Goal: Information Seeking & Learning: Learn about a topic

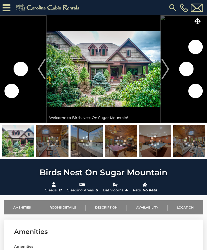
click at [126, 80] on img at bounding box center [104, 69] width 114 height 108
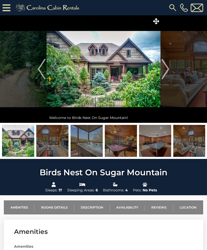
click at [131, 73] on img at bounding box center [104, 69] width 114 height 108
click at [118, 80] on img at bounding box center [104, 69] width 114 height 108
click at [162, 26] on button "Next" at bounding box center [166, 69] width 10 height 108
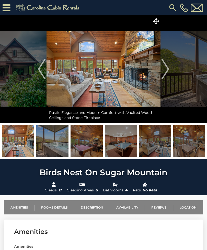
click at [154, 22] on icon at bounding box center [156, 21] width 6 height 6
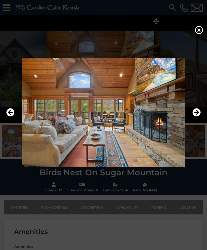
click at [16, 123] on img at bounding box center [103, 112] width 197 height 109
click at [13, 117] on icon "Previous" at bounding box center [10, 112] width 8 height 8
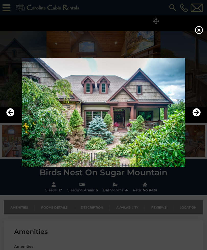
click at [194, 117] on icon "Next" at bounding box center [197, 112] width 8 height 8
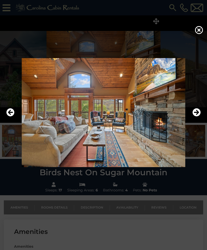
click at [196, 117] on icon "Next" at bounding box center [197, 112] width 8 height 8
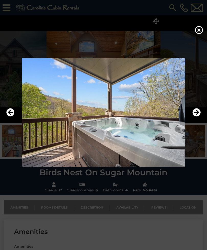
click at [194, 117] on icon "Next" at bounding box center [197, 112] width 8 height 8
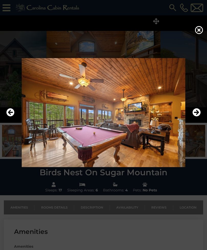
click at [198, 117] on icon "Next" at bounding box center [197, 112] width 8 height 8
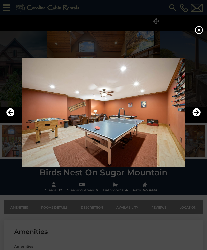
click at [196, 117] on icon "Next" at bounding box center [197, 112] width 8 height 8
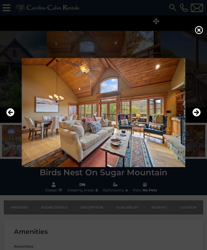
click at [196, 117] on icon "Next" at bounding box center [197, 112] width 8 height 8
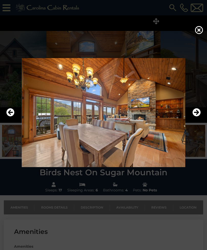
click at [194, 117] on icon "Next" at bounding box center [197, 112] width 8 height 8
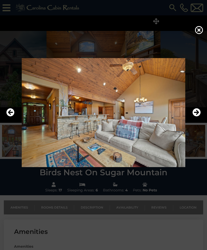
click at [197, 117] on icon "Next" at bounding box center [197, 112] width 8 height 8
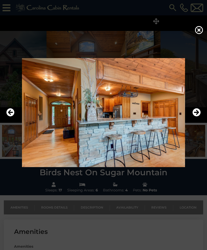
click at [195, 117] on icon "Next" at bounding box center [197, 112] width 8 height 8
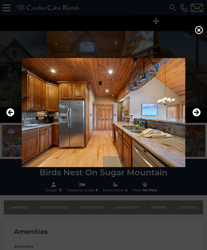
click at [194, 117] on icon "Next" at bounding box center [197, 112] width 8 height 8
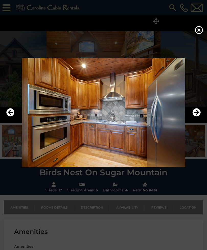
click at [194, 117] on icon "Next" at bounding box center [197, 112] width 8 height 8
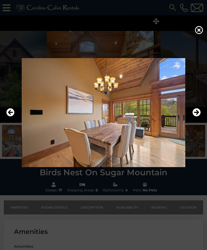
click at [197, 117] on icon "Next" at bounding box center [197, 112] width 8 height 8
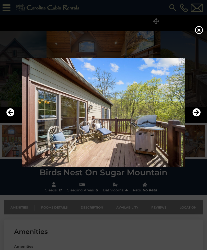
click at [194, 117] on icon "Next" at bounding box center [197, 112] width 8 height 8
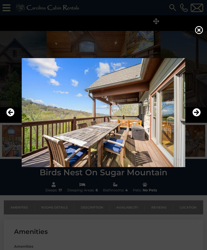
click at [194, 117] on icon "Next" at bounding box center [197, 112] width 8 height 8
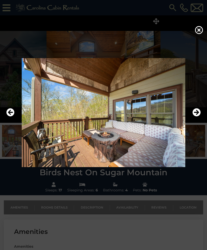
click at [195, 117] on icon "Next" at bounding box center [197, 112] width 8 height 8
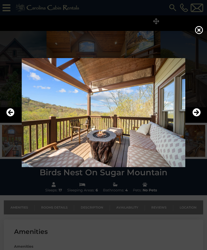
click at [194, 117] on icon "Next" at bounding box center [197, 112] width 8 height 8
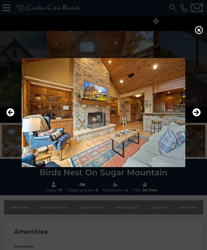
click at [194, 117] on icon "Next" at bounding box center [197, 112] width 8 height 8
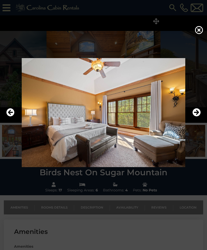
click at [195, 117] on icon "Next" at bounding box center [197, 112] width 8 height 8
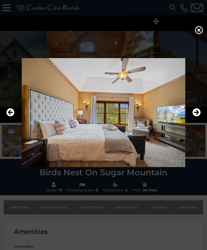
click at [195, 119] on button "Next" at bounding box center [197, 113] width 8 height 12
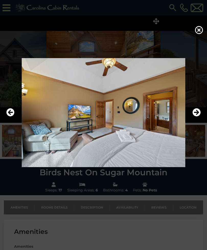
click at [194, 117] on icon "Next" at bounding box center [197, 112] width 8 height 8
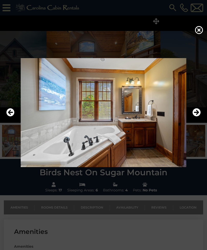
click at [194, 117] on icon "Next" at bounding box center [197, 112] width 8 height 8
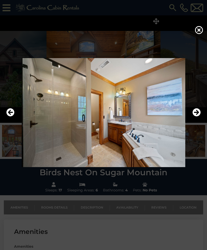
click at [11, 119] on button "Previous" at bounding box center [10, 113] width 8 height 12
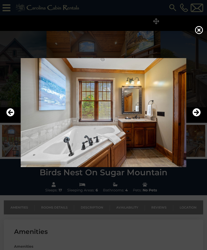
click at [192, 121] on img at bounding box center [103, 112] width 197 height 109
click at [194, 117] on icon "Next" at bounding box center [197, 112] width 8 height 8
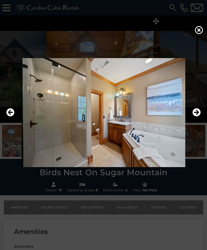
click at [196, 117] on icon "Next" at bounding box center [197, 112] width 8 height 8
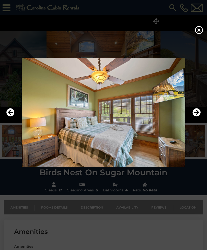
click at [196, 117] on icon "Next" at bounding box center [197, 112] width 8 height 8
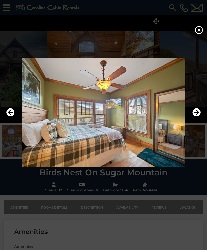
click at [195, 117] on icon "Next" at bounding box center [197, 112] width 8 height 8
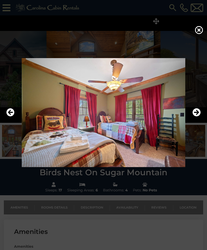
click at [197, 117] on icon "Next" at bounding box center [197, 112] width 8 height 8
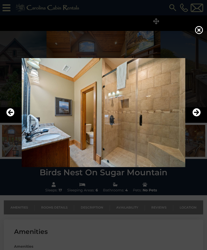
click at [196, 117] on icon "Next" at bounding box center [197, 112] width 8 height 8
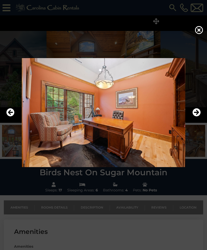
click at [193, 117] on icon "Next" at bounding box center [197, 112] width 8 height 8
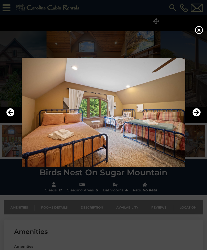
click at [195, 117] on icon "Next" at bounding box center [197, 112] width 8 height 8
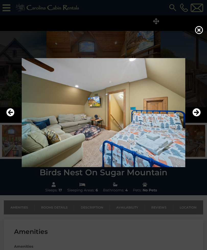
click at [192, 123] on img at bounding box center [103, 112] width 197 height 109
click at [196, 117] on icon "Next" at bounding box center [197, 112] width 8 height 8
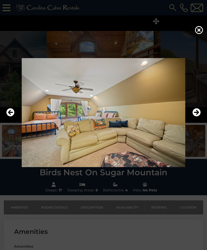
click at [9, 117] on icon "Previous" at bounding box center [10, 112] width 8 height 8
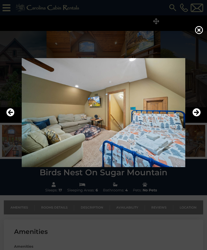
click at [197, 119] on button "Next" at bounding box center [197, 113] width 8 height 12
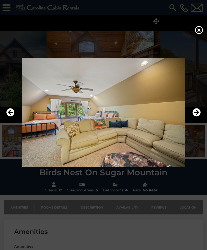
click at [9, 117] on icon "Previous" at bounding box center [10, 112] width 8 height 8
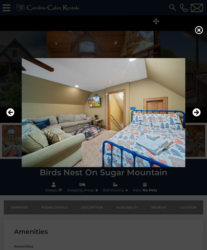
click at [194, 117] on icon "Next" at bounding box center [197, 112] width 8 height 8
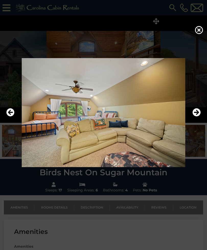
click at [196, 117] on icon "Next" at bounding box center [197, 112] width 8 height 8
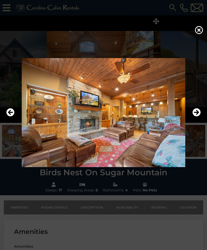
click at [196, 117] on icon "Next" at bounding box center [197, 112] width 8 height 8
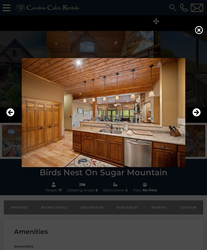
click at [196, 117] on icon "Next" at bounding box center [197, 112] width 8 height 8
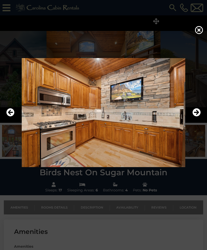
click at [196, 117] on icon "Next" at bounding box center [197, 112] width 8 height 8
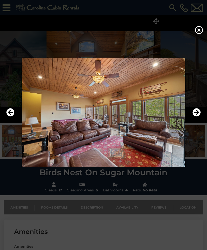
click at [198, 117] on icon "Next" at bounding box center [197, 112] width 8 height 8
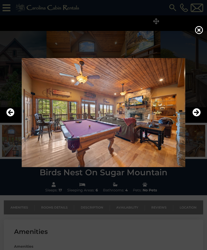
click at [198, 117] on icon "Next" at bounding box center [197, 112] width 8 height 8
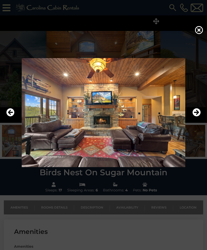
click at [195, 117] on icon "Next" at bounding box center [197, 112] width 8 height 8
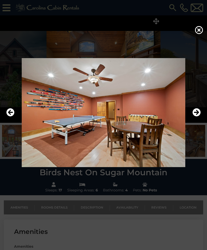
click at [11, 117] on icon "Previous" at bounding box center [10, 112] width 8 height 8
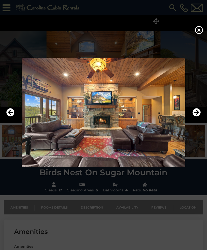
click at [195, 117] on icon "Next" at bounding box center [197, 112] width 8 height 8
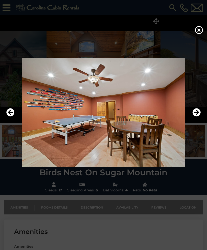
click at [194, 117] on icon "Next" at bounding box center [197, 112] width 8 height 8
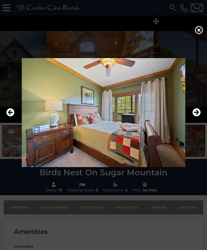
click at [196, 117] on icon "Next" at bounding box center [197, 112] width 8 height 8
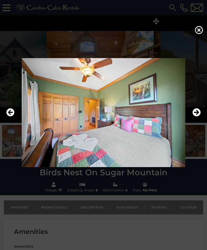
click at [196, 117] on icon "Next" at bounding box center [197, 112] width 8 height 8
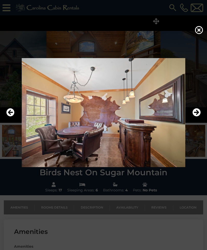
click at [194, 117] on icon "Next" at bounding box center [197, 112] width 8 height 8
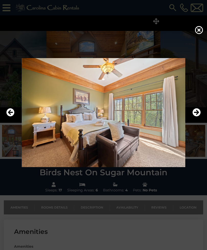
click at [194, 117] on icon "Next" at bounding box center [197, 112] width 8 height 8
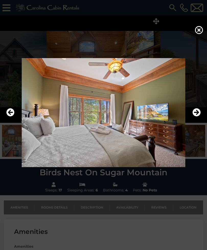
click at [193, 117] on icon "Next" at bounding box center [197, 112] width 8 height 8
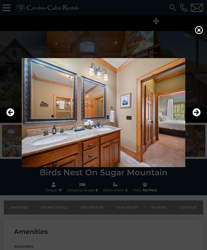
click at [194, 117] on icon "Next" at bounding box center [197, 112] width 8 height 8
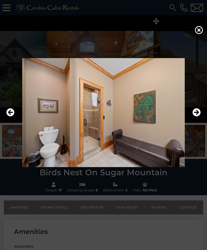
click at [194, 117] on icon "Next" at bounding box center [197, 112] width 8 height 8
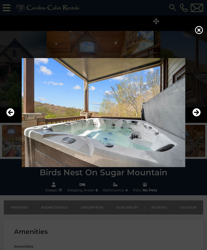
click at [196, 117] on icon "Next" at bounding box center [197, 112] width 8 height 8
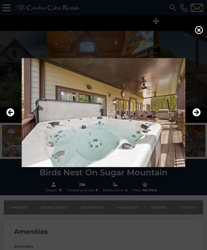
click at [196, 117] on icon "Next" at bounding box center [197, 112] width 8 height 8
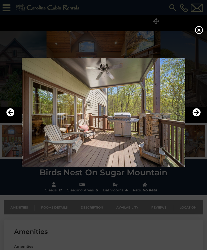
click at [195, 117] on icon "Next" at bounding box center [197, 112] width 8 height 8
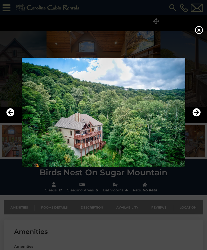
click at [197, 117] on icon "Next" at bounding box center [197, 112] width 8 height 8
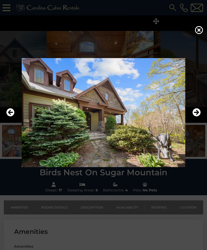
click at [199, 117] on icon "Next" at bounding box center [197, 112] width 8 height 8
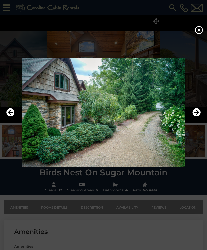
click at [198, 117] on icon "Next" at bounding box center [197, 112] width 8 height 8
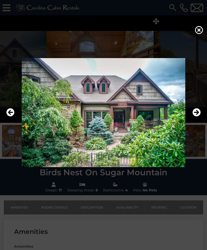
click at [198, 117] on icon "Next" at bounding box center [197, 112] width 8 height 8
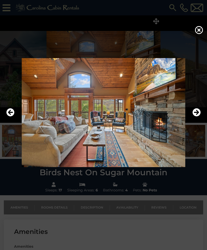
click at [196, 117] on icon "Next" at bounding box center [197, 112] width 8 height 8
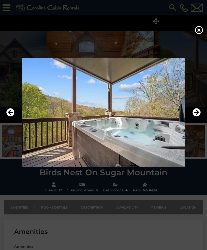
click at [196, 117] on icon "Next" at bounding box center [197, 112] width 8 height 8
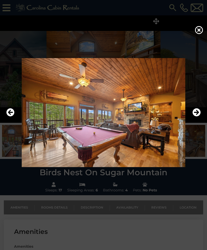
click at [197, 34] on icon at bounding box center [199, 30] width 8 height 8
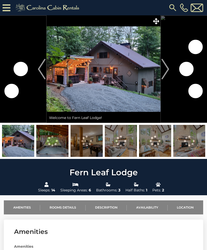
click at [157, 25] on span at bounding box center [156, 21] width 9 height 9
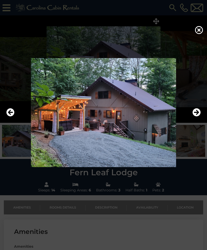
click at [196, 117] on icon "Next" at bounding box center [197, 112] width 8 height 8
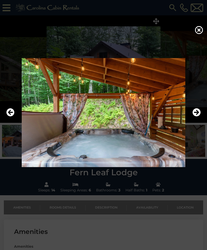
click at [195, 117] on icon "Next" at bounding box center [197, 112] width 8 height 8
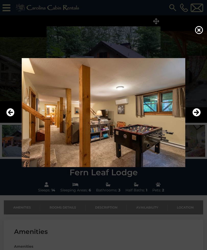
click at [196, 117] on icon "Next" at bounding box center [197, 112] width 8 height 8
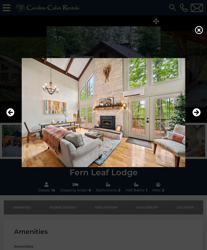
click at [195, 117] on icon "Next" at bounding box center [197, 112] width 8 height 8
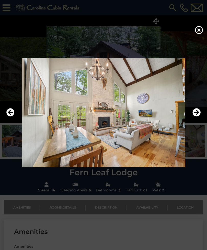
click at [195, 117] on icon "Next" at bounding box center [197, 112] width 8 height 8
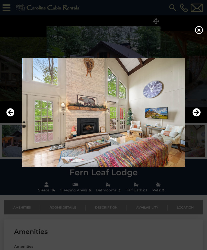
click at [195, 117] on icon "Next" at bounding box center [197, 112] width 8 height 8
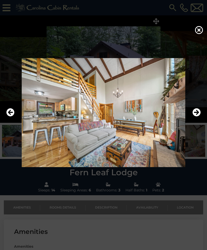
click at [196, 117] on icon "Next" at bounding box center [197, 112] width 8 height 8
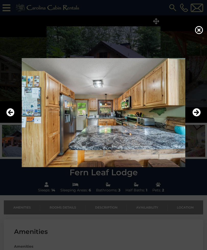
click at [197, 117] on icon "Next" at bounding box center [197, 112] width 8 height 8
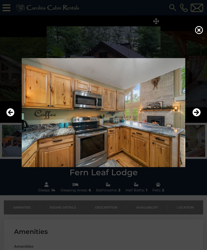
click at [197, 117] on icon "Next" at bounding box center [197, 112] width 8 height 8
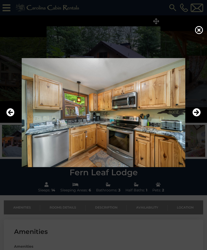
click at [197, 117] on icon "Next" at bounding box center [197, 112] width 8 height 8
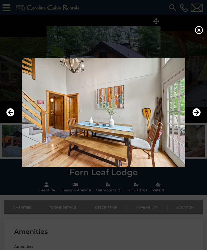
click at [196, 117] on icon "Next" at bounding box center [197, 112] width 8 height 8
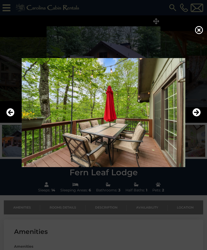
click at [195, 117] on icon "Next" at bounding box center [197, 112] width 8 height 8
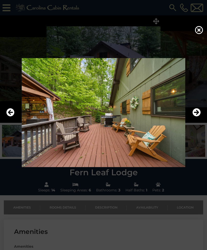
click at [195, 117] on icon "Next" at bounding box center [197, 112] width 8 height 8
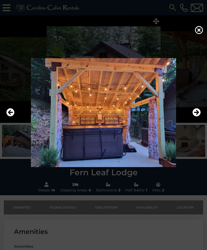
click at [194, 117] on icon "Next" at bounding box center [197, 112] width 8 height 8
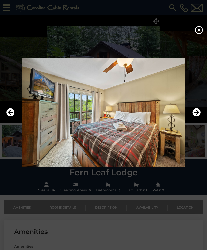
click at [197, 117] on icon "Next" at bounding box center [197, 112] width 8 height 8
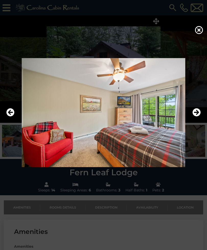
click at [199, 117] on icon "Next" at bounding box center [197, 112] width 8 height 8
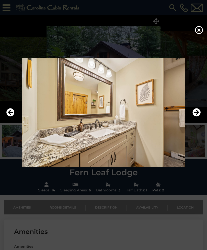
click at [199, 117] on icon "Next" at bounding box center [197, 112] width 8 height 8
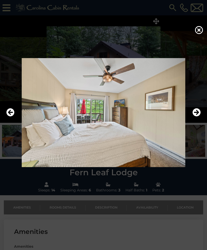
click at [195, 117] on icon "Next" at bounding box center [197, 112] width 8 height 8
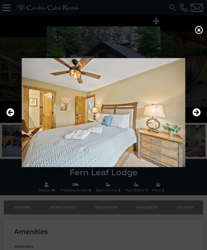
click at [195, 117] on icon "Next" at bounding box center [197, 112] width 8 height 8
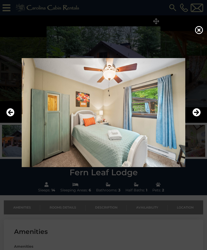
click at [195, 117] on icon "Next" at bounding box center [197, 112] width 8 height 8
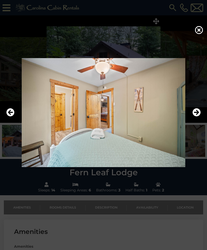
click at [195, 117] on icon "Next" at bounding box center [197, 112] width 8 height 8
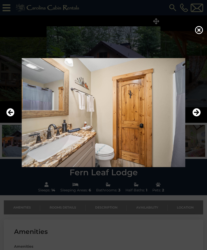
click at [195, 117] on icon "Next" at bounding box center [197, 112] width 8 height 8
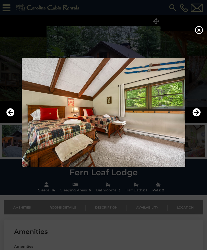
click at [196, 117] on icon "Next" at bounding box center [197, 112] width 8 height 8
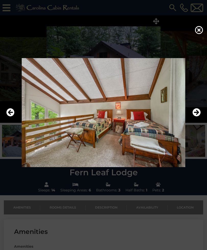
click at [195, 117] on icon "Next" at bounding box center [197, 112] width 8 height 8
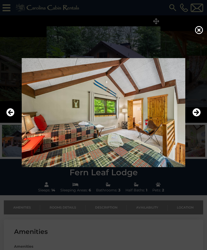
click at [193, 124] on img at bounding box center [103, 112] width 197 height 109
click at [197, 117] on icon "Next" at bounding box center [197, 112] width 8 height 8
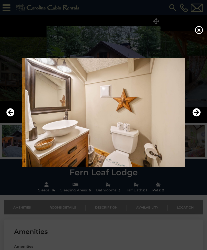
click at [198, 117] on icon "Next" at bounding box center [197, 112] width 8 height 8
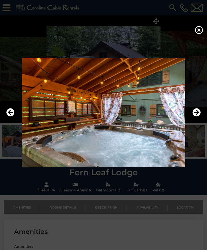
click at [196, 34] on icon at bounding box center [199, 30] width 8 height 8
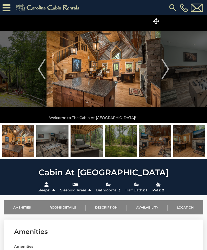
click at [156, 24] on span at bounding box center [156, 21] width 9 height 9
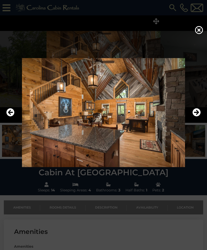
click at [194, 117] on icon "Next" at bounding box center [197, 112] width 8 height 8
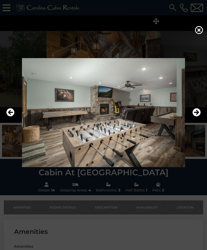
click at [195, 117] on icon "Next" at bounding box center [197, 112] width 8 height 8
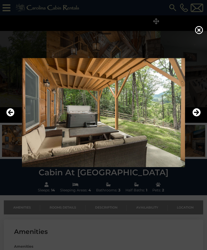
click at [196, 117] on icon "Next" at bounding box center [197, 112] width 8 height 8
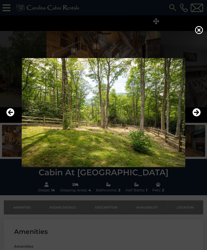
click at [196, 117] on icon "Next" at bounding box center [197, 112] width 8 height 8
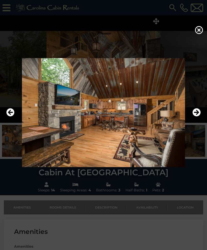
click at [197, 117] on icon "Next" at bounding box center [197, 112] width 8 height 8
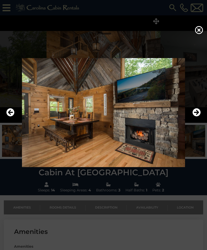
click at [197, 117] on icon "Next" at bounding box center [197, 112] width 8 height 8
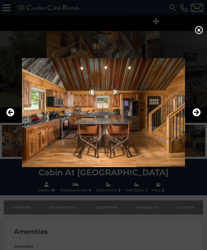
click at [194, 117] on icon "Next" at bounding box center [197, 112] width 8 height 8
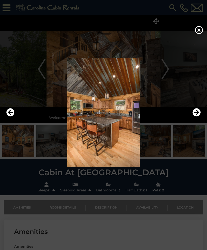
click at [199, 117] on icon "Next" at bounding box center [197, 112] width 8 height 8
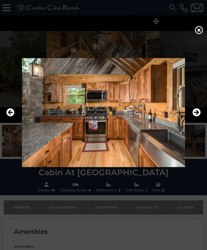
click at [198, 117] on icon "Next" at bounding box center [197, 112] width 8 height 8
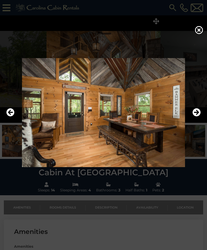
click at [198, 117] on icon "Next" at bounding box center [197, 112] width 8 height 8
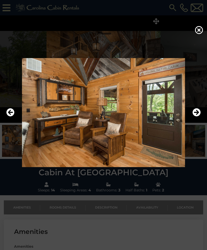
click at [200, 117] on icon "Next" at bounding box center [197, 112] width 8 height 8
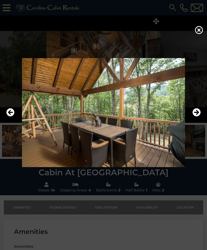
click at [196, 117] on icon "Next" at bounding box center [197, 112] width 8 height 8
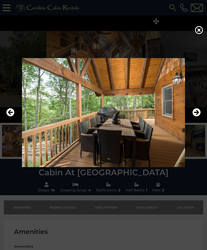
click at [197, 117] on icon "Next" at bounding box center [197, 112] width 8 height 8
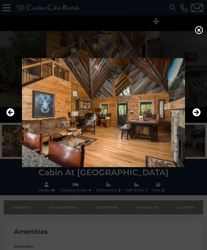
click at [10, 117] on icon "Previous" at bounding box center [10, 112] width 8 height 8
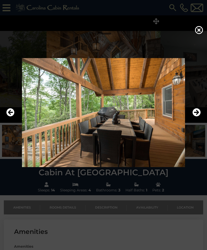
click at [195, 117] on icon "Next" at bounding box center [197, 112] width 8 height 8
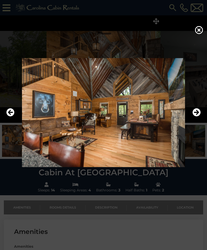
click at [196, 117] on icon "Next" at bounding box center [197, 112] width 8 height 8
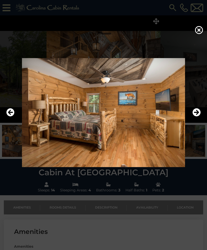
click at [194, 117] on icon "Next" at bounding box center [197, 112] width 8 height 8
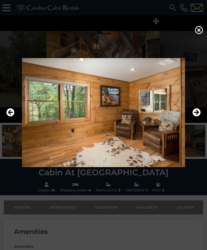
click at [194, 117] on icon "Next" at bounding box center [197, 112] width 8 height 8
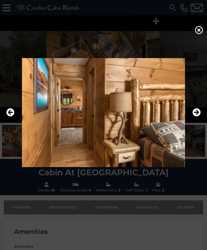
click at [199, 117] on icon "Next" at bounding box center [197, 112] width 8 height 8
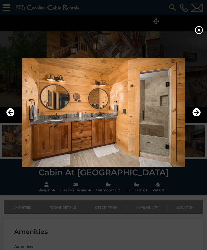
click at [195, 117] on icon "Next" at bounding box center [197, 112] width 8 height 8
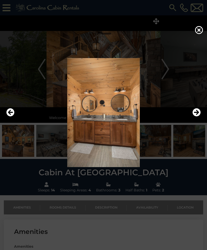
click at [196, 117] on icon "Next" at bounding box center [197, 112] width 8 height 8
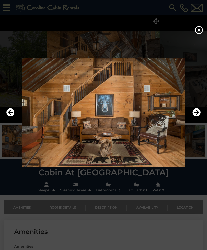
click at [195, 117] on icon "Next" at bounding box center [197, 112] width 8 height 8
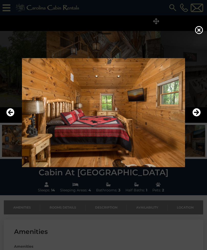
click at [196, 117] on icon "Next" at bounding box center [197, 112] width 8 height 8
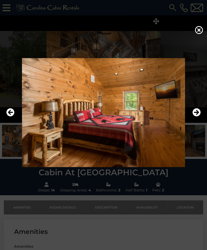
click at [195, 117] on icon "Next" at bounding box center [197, 112] width 8 height 8
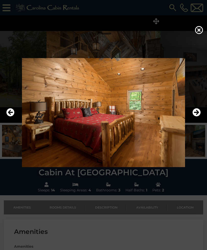
click at [193, 117] on icon "Next" at bounding box center [197, 112] width 8 height 8
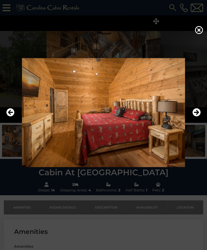
click at [194, 117] on icon "Next" at bounding box center [197, 112] width 8 height 8
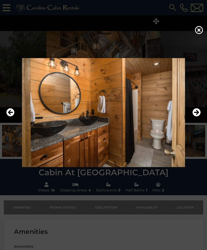
click at [201, 32] on icon at bounding box center [199, 30] width 8 height 8
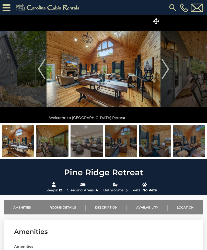
click at [156, 22] on icon at bounding box center [156, 21] width 6 height 6
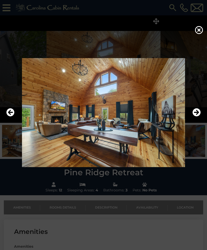
click at [198, 117] on icon "Next" at bounding box center [197, 112] width 8 height 8
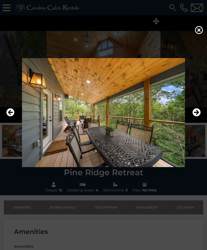
click at [197, 117] on icon "Next" at bounding box center [197, 112] width 8 height 8
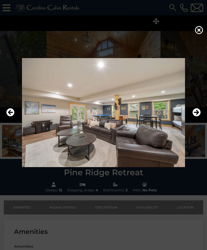
click at [196, 117] on icon "Next" at bounding box center [197, 112] width 8 height 8
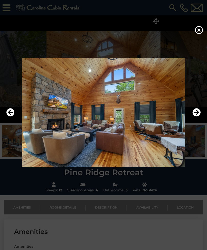
click at [13, 119] on button "Previous" at bounding box center [10, 113] width 8 height 12
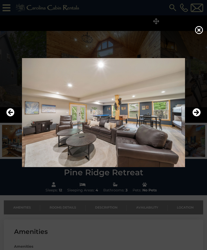
click at [195, 119] on button "Next" at bounding box center [197, 113] width 8 height 12
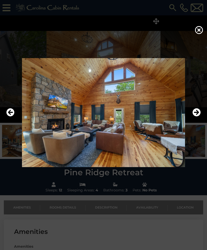
click at [195, 117] on icon "Next" at bounding box center [197, 112] width 8 height 8
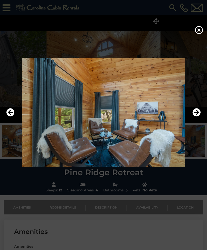
click at [194, 117] on icon "Next" at bounding box center [197, 112] width 8 height 8
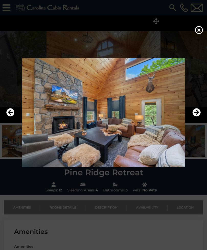
click at [196, 117] on icon "Next" at bounding box center [197, 112] width 8 height 8
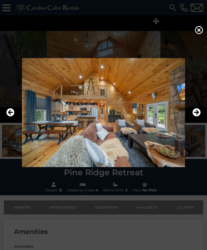
click at [197, 117] on icon "Next" at bounding box center [197, 112] width 8 height 8
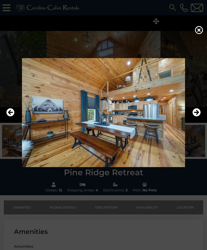
click at [196, 117] on icon "Next" at bounding box center [197, 112] width 8 height 8
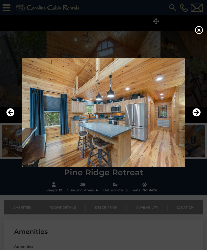
click at [195, 117] on icon "Next" at bounding box center [197, 112] width 8 height 8
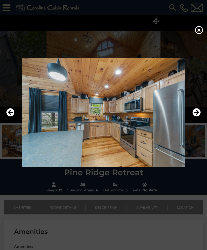
click at [195, 117] on icon "Next" at bounding box center [197, 112] width 8 height 8
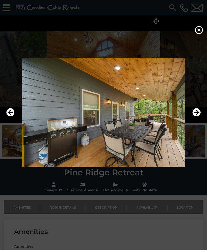
click at [199, 117] on icon "Next" at bounding box center [197, 112] width 8 height 8
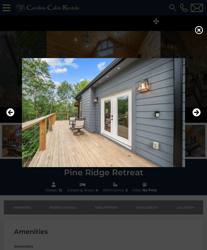
click at [196, 117] on icon "Next" at bounding box center [197, 112] width 8 height 8
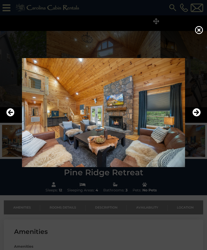
click at [199, 117] on icon "Next" at bounding box center [197, 112] width 8 height 8
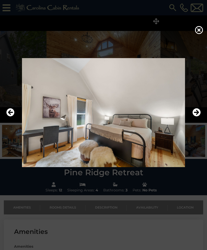
click at [198, 117] on icon "Next" at bounding box center [197, 112] width 8 height 8
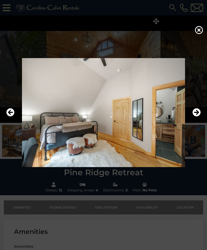
click at [198, 117] on icon "Next" at bounding box center [197, 112] width 8 height 8
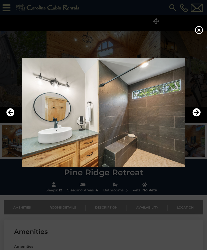
click at [197, 119] on button "Next" at bounding box center [197, 113] width 8 height 12
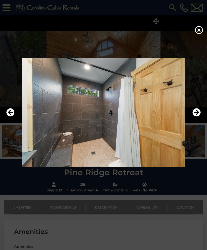
click at [198, 119] on button "Next" at bounding box center [197, 113] width 8 height 12
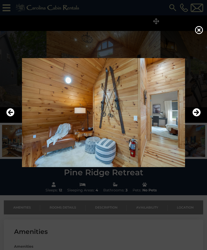
click at [196, 119] on button "Next" at bounding box center [197, 113] width 8 height 12
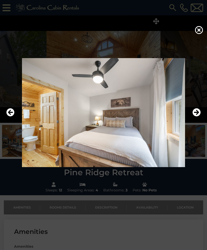
click at [196, 119] on button "Next" at bounding box center [197, 113] width 8 height 12
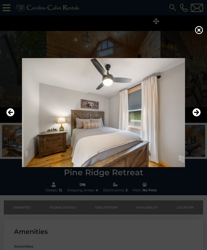
click at [197, 119] on button "Next" at bounding box center [197, 113] width 8 height 12
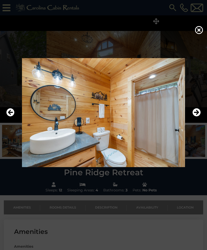
click at [196, 119] on button "Next" at bounding box center [197, 113] width 8 height 12
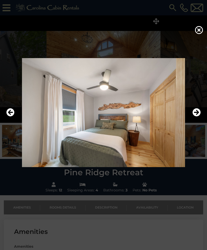
click at [196, 117] on icon "Next" at bounding box center [197, 112] width 8 height 8
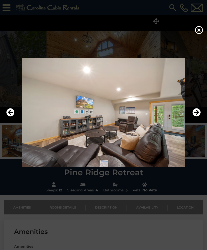
click at [11, 117] on icon "Previous" at bounding box center [10, 112] width 8 height 8
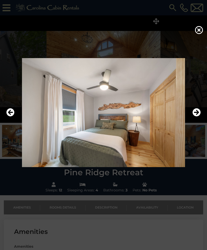
click at [193, 117] on icon "Next" at bounding box center [197, 112] width 8 height 8
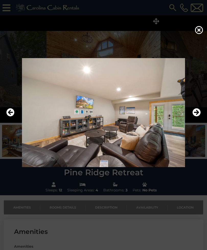
click at [196, 117] on icon "Next" at bounding box center [197, 112] width 8 height 8
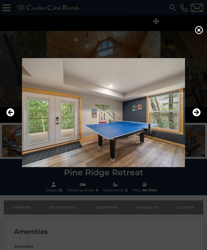
click at [195, 117] on icon "Next" at bounding box center [197, 112] width 8 height 8
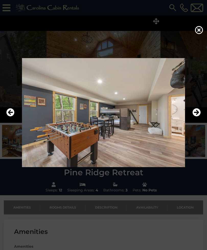
click at [207, 114] on div at bounding box center [103, 113] width 207 height 150
click at [195, 117] on icon "Next" at bounding box center [197, 112] width 8 height 8
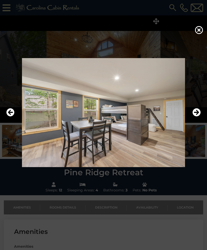
click at [196, 117] on icon "Next" at bounding box center [197, 112] width 8 height 8
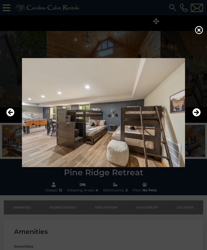
click at [198, 117] on icon "Next" at bounding box center [197, 112] width 8 height 8
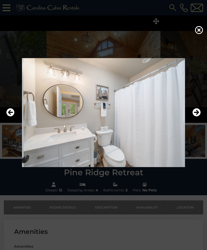
click at [196, 117] on icon "Next" at bounding box center [197, 112] width 8 height 8
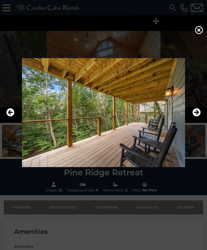
click at [196, 117] on icon "Next" at bounding box center [197, 112] width 8 height 8
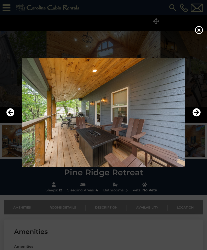
click at [14, 117] on icon "Previous" at bounding box center [10, 112] width 8 height 8
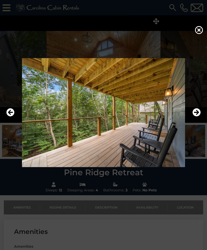
click at [195, 119] on button "Next" at bounding box center [197, 113] width 8 height 12
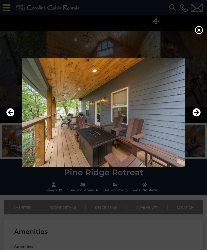
click at [198, 117] on icon "Next" at bounding box center [197, 112] width 8 height 8
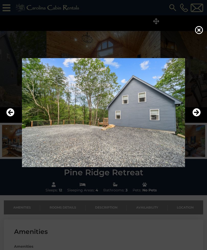
click at [195, 117] on icon "Next" at bounding box center [197, 112] width 8 height 8
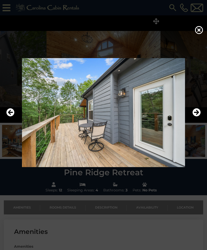
click at [195, 117] on icon "Next" at bounding box center [197, 112] width 8 height 8
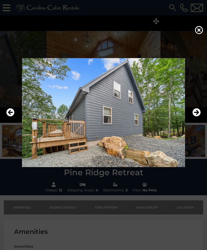
click at [196, 117] on icon "Next" at bounding box center [197, 112] width 8 height 8
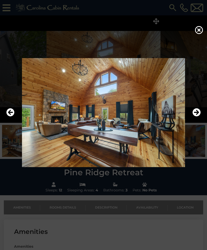
click at [197, 117] on icon "Next" at bounding box center [197, 112] width 8 height 8
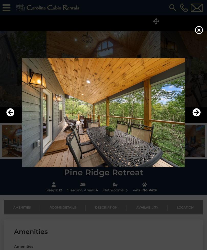
click at [198, 117] on icon "Next" at bounding box center [197, 112] width 8 height 8
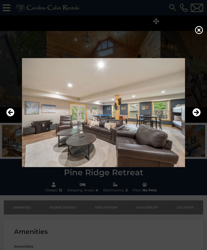
click at [199, 117] on icon "Next" at bounding box center [197, 112] width 8 height 8
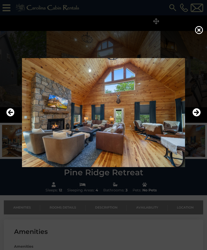
click at [197, 117] on icon "Next" at bounding box center [197, 112] width 8 height 8
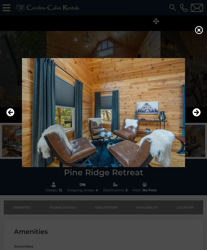
click at [200, 34] on icon at bounding box center [199, 30] width 8 height 8
